Goal: Find contact information: Find contact information

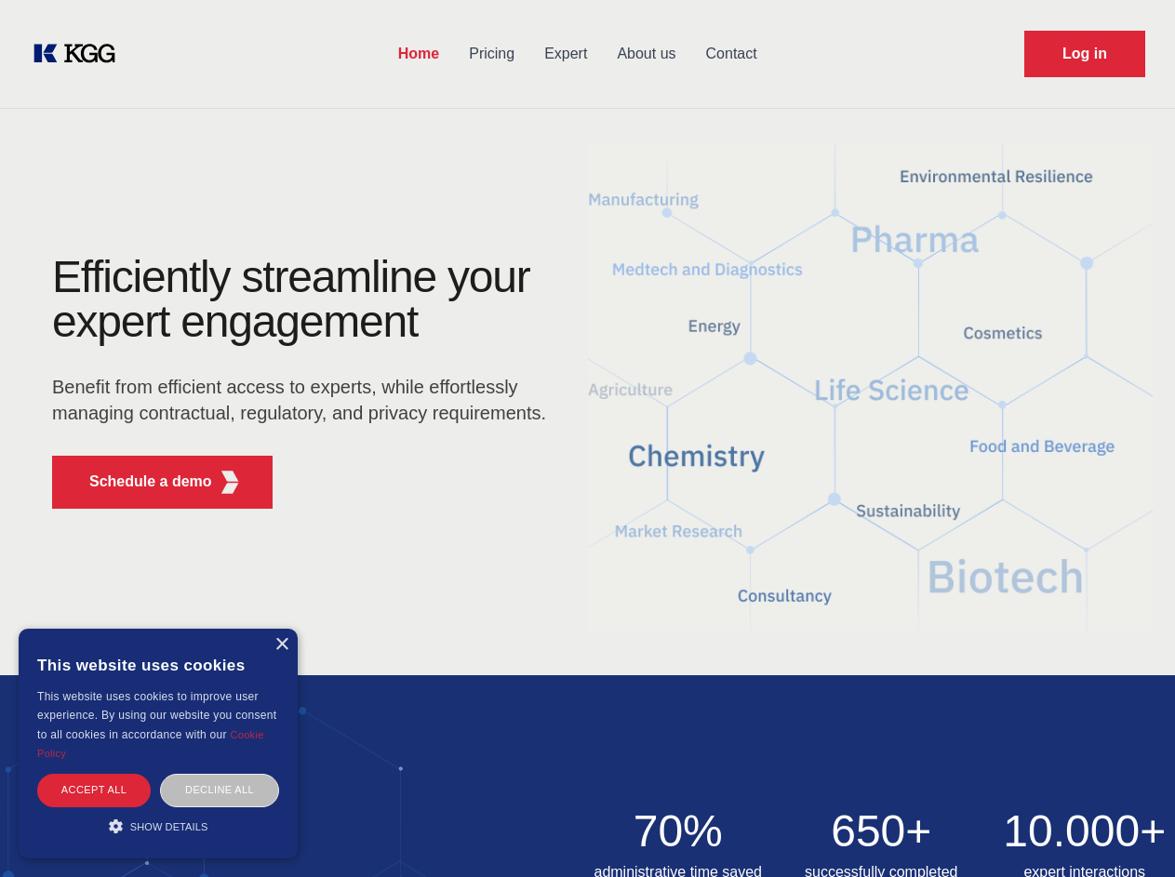
click at [587, 438] on div "Efficiently streamline your expert engagement Benefit from efficient access to …" at bounding box center [305, 389] width 566 height 269
click at [140, 482] on p "Schedule a demo" at bounding box center [150, 482] width 123 height 22
click at [281, 645] on div "× This website uses cookies This website uses cookies to improve user experienc…" at bounding box center [158, 744] width 279 height 230
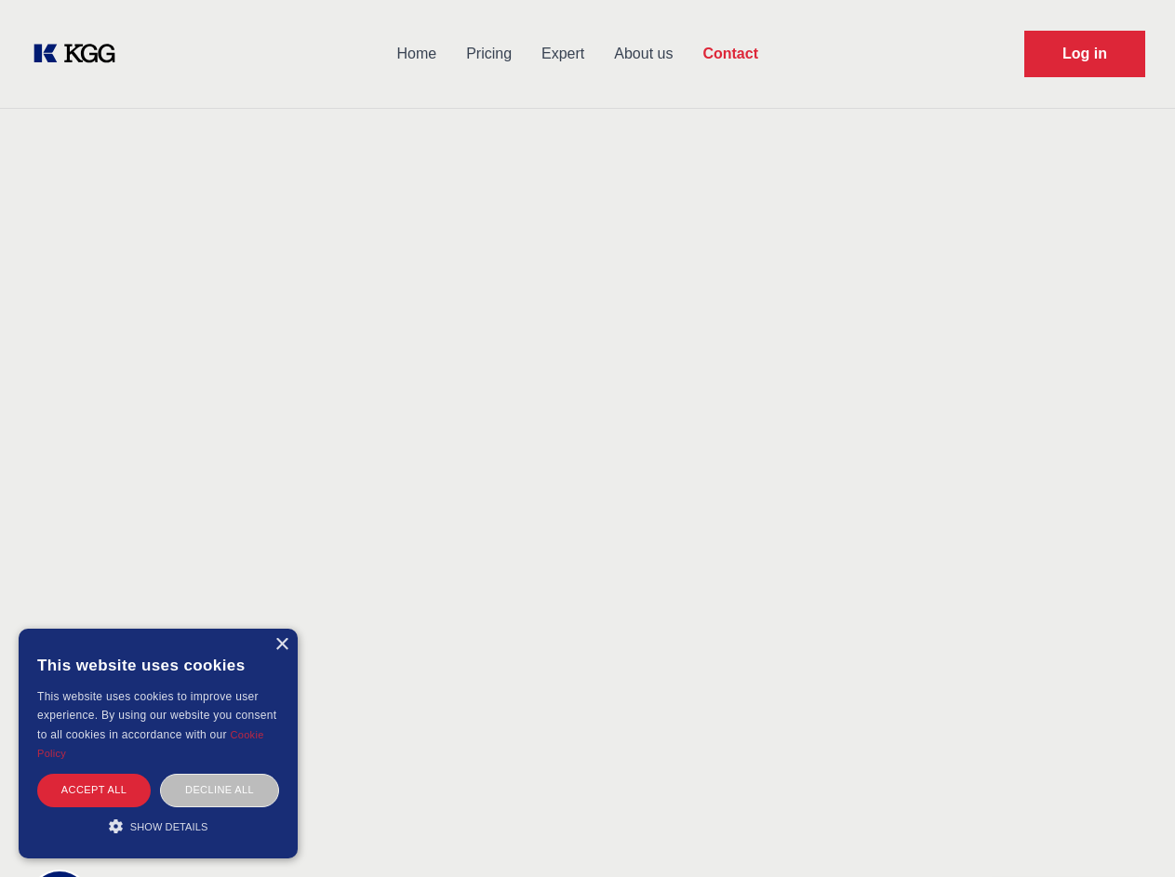
click at [94, 790] on div "Accept all" at bounding box center [94, 790] width 114 height 33
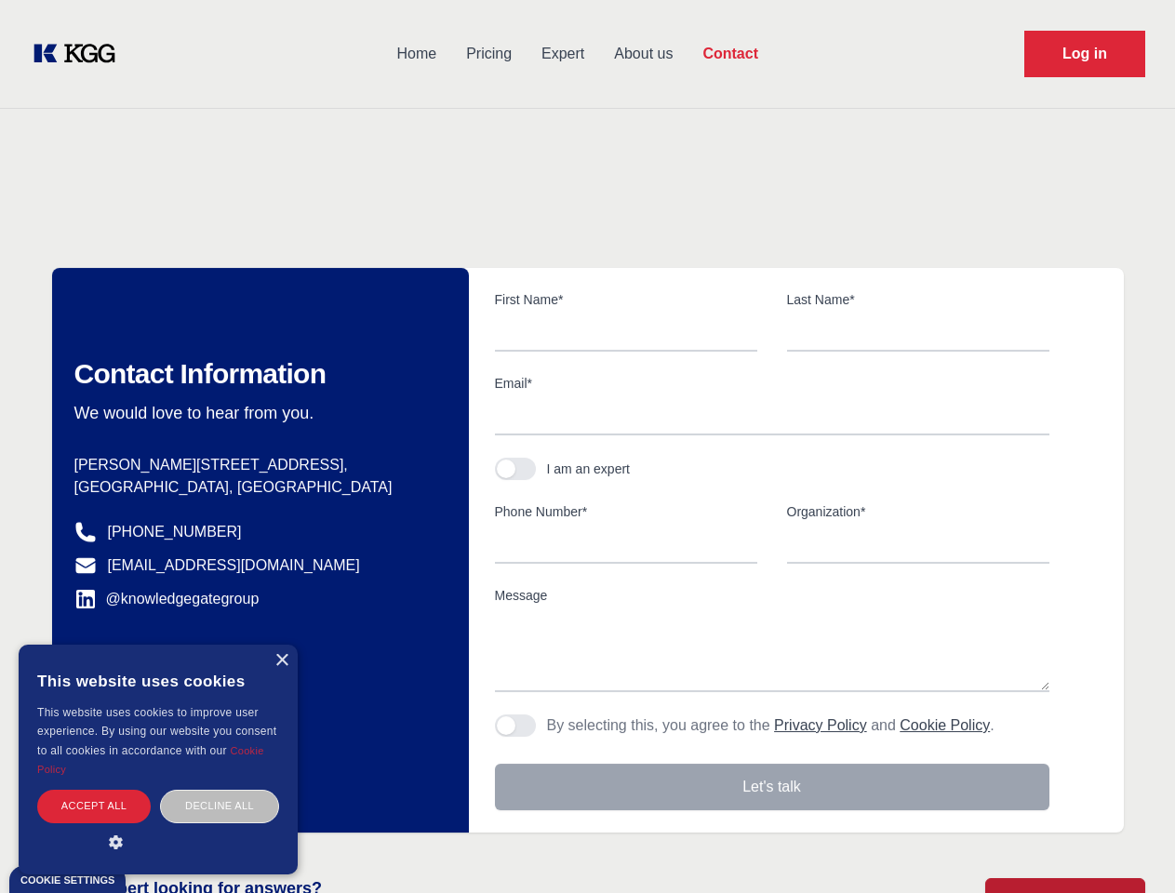
click at [220, 790] on div "Contact Information We would love to hear from you. Postal address [PERSON_NAME…" at bounding box center [260, 550] width 417 height 565
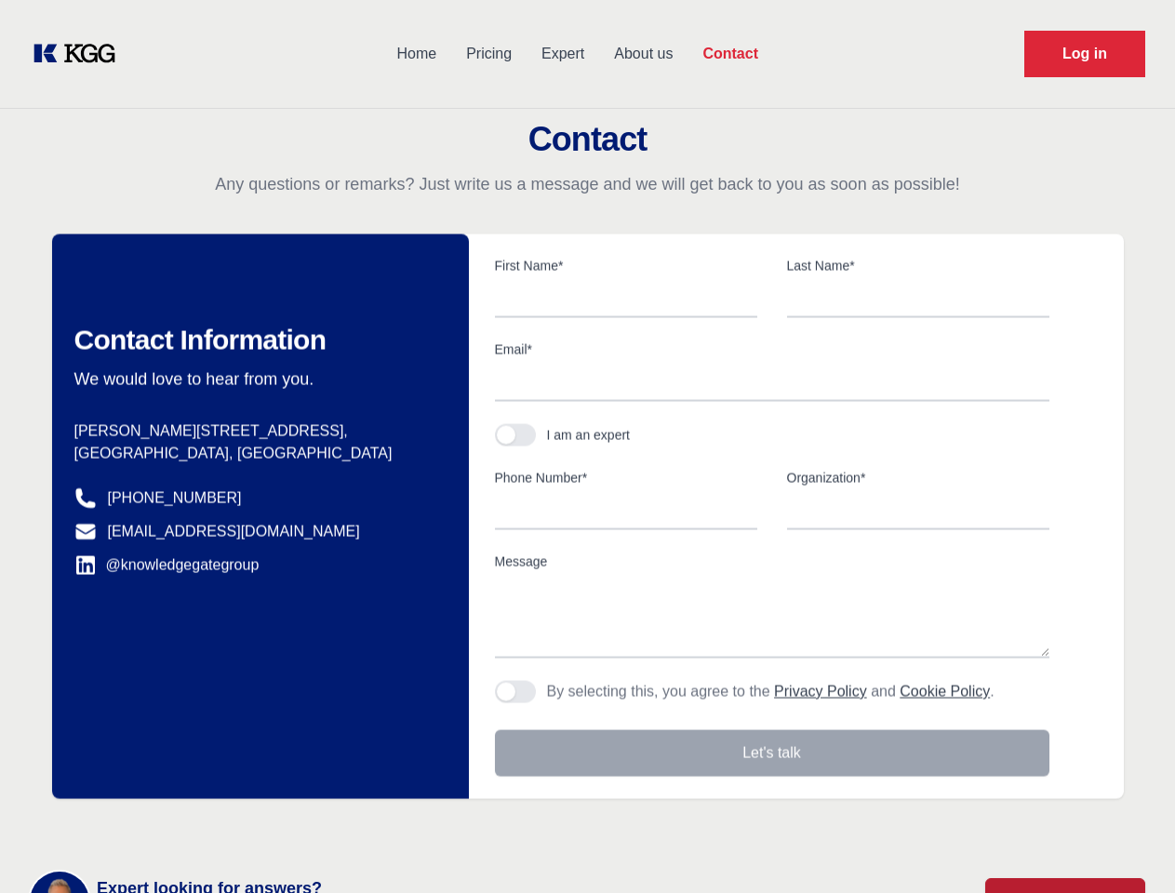
click at [158, 826] on main "Contact Any questions or remarks? Just write us a message and we will get back …" at bounding box center [587, 484] width 1175 height 969
